Goal: Task Accomplishment & Management: Use online tool/utility

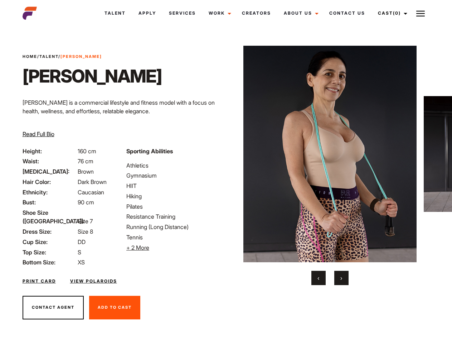
click at [390, 13] on link "Cast (0)" at bounding box center [391, 13] width 40 height 19
click at [420, 13] on img at bounding box center [420, 13] width 9 height 9
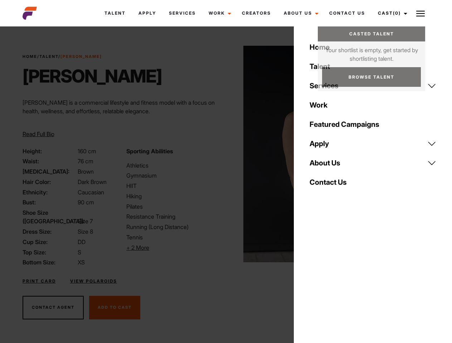
click at [174, 248] on li "+ 2 More Hide More" at bounding box center [173, 248] width 95 height 9
click at [330, 166] on img at bounding box center [330, 154] width 174 height 217
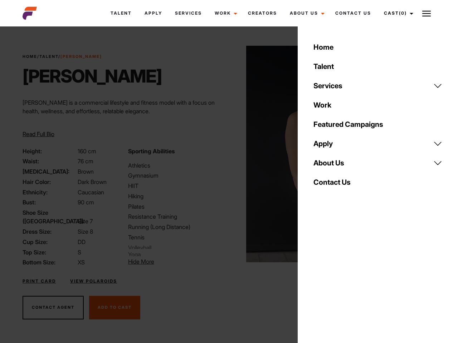
click at [226, 154] on div "Sporting Abilities Athletics Gymnasium HIIT Hiking Pilates Resistance Training …" at bounding box center [176, 207] width 105 height 120
click at [318, 278] on div "Home Talent Services Talent Casting Photography Videography Creative Hair and M…" at bounding box center [378, 171] width 160 height 343
click at [341, 278] on div "Home Talent Services Talent Casting Photography Videography Creative Hair and M…" at bounding box center [378, 171] width 160 height 343
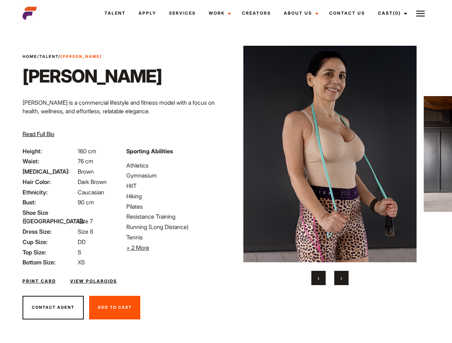
click at [390, 13] on link "Cast (0)" at bounding box center [391, 13] width 40 height 19
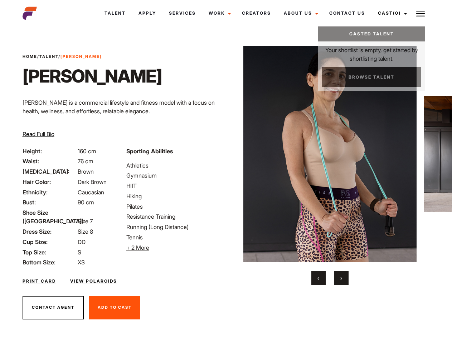
click at [420, 13] on img at bounding box center [420, 13] width 9 height 9
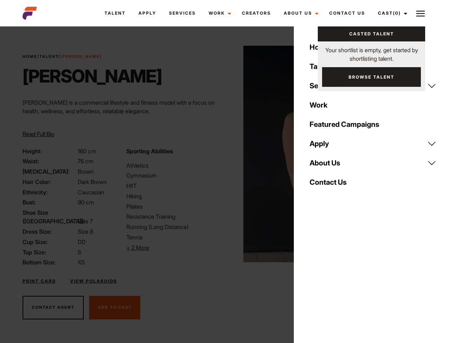
click at [174, 248] on li "+ 2 More Hide More" at bounding box center [173, 248] width 95 height 9
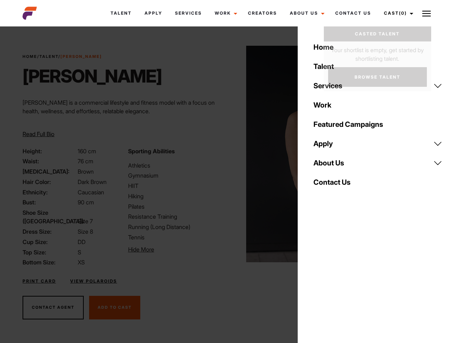
click at [330, 166] on img at bounding box center [333, 154] width 174 height 217
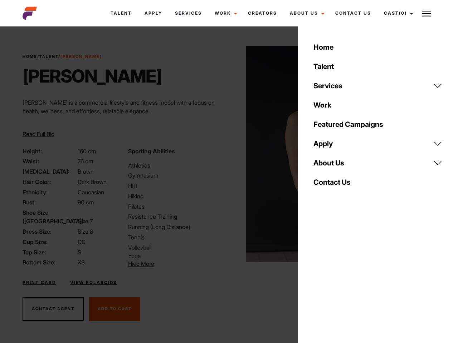
click at [226, 154] on div "Sporting Abilities Athletics Gymnasium HIIT Hiking Pilates Resistance Training …" at bounding box center [176, 208] width 105 height 122
click at [318, 278] on div "Home Talent Services Talent Casting Photography Videography Creative Hair and M…" at bounding box center [378, 171] width 160 height 343
click at [341, 278] on div "Home Talent Services Talent Casting Photography Videography Creative Hair and M…" at bounding box center [378, 171] width 160 height 343
